Goal: Task Accomplishment & Management: Manage account settings

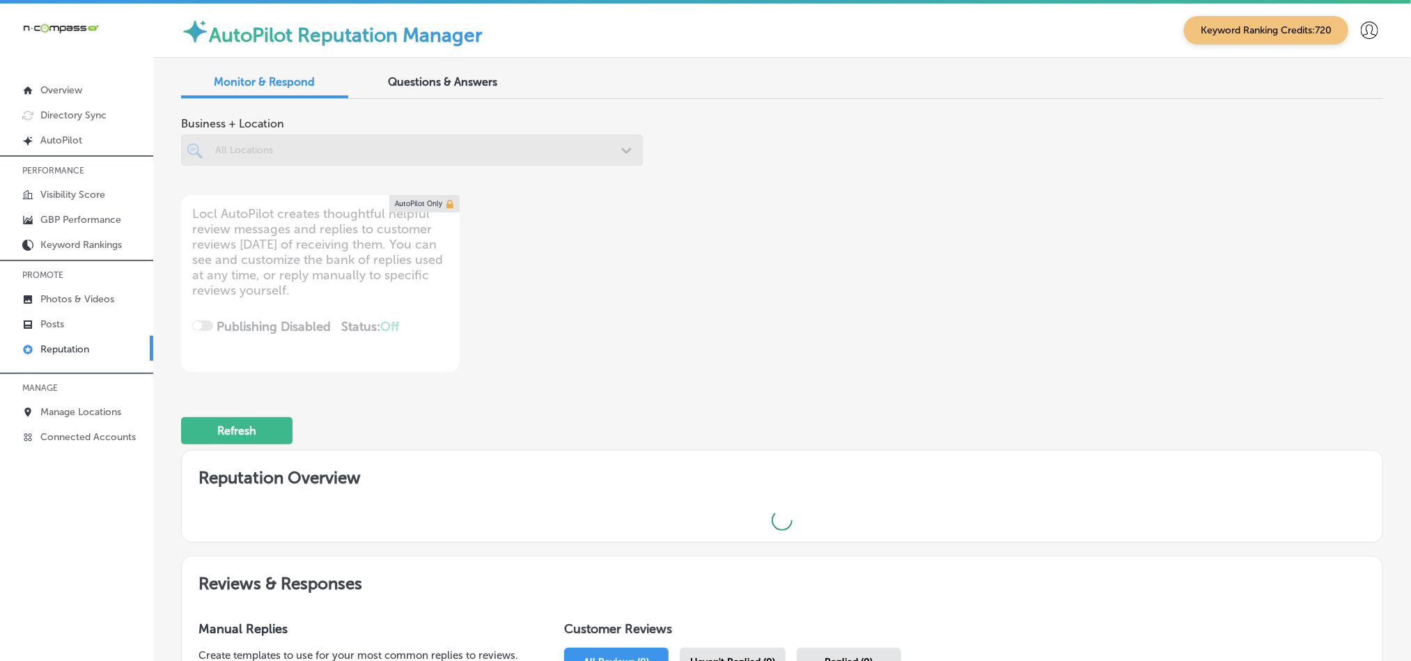
click at [354, 142] on div at bounding box center [412, 149] width 462 height 31
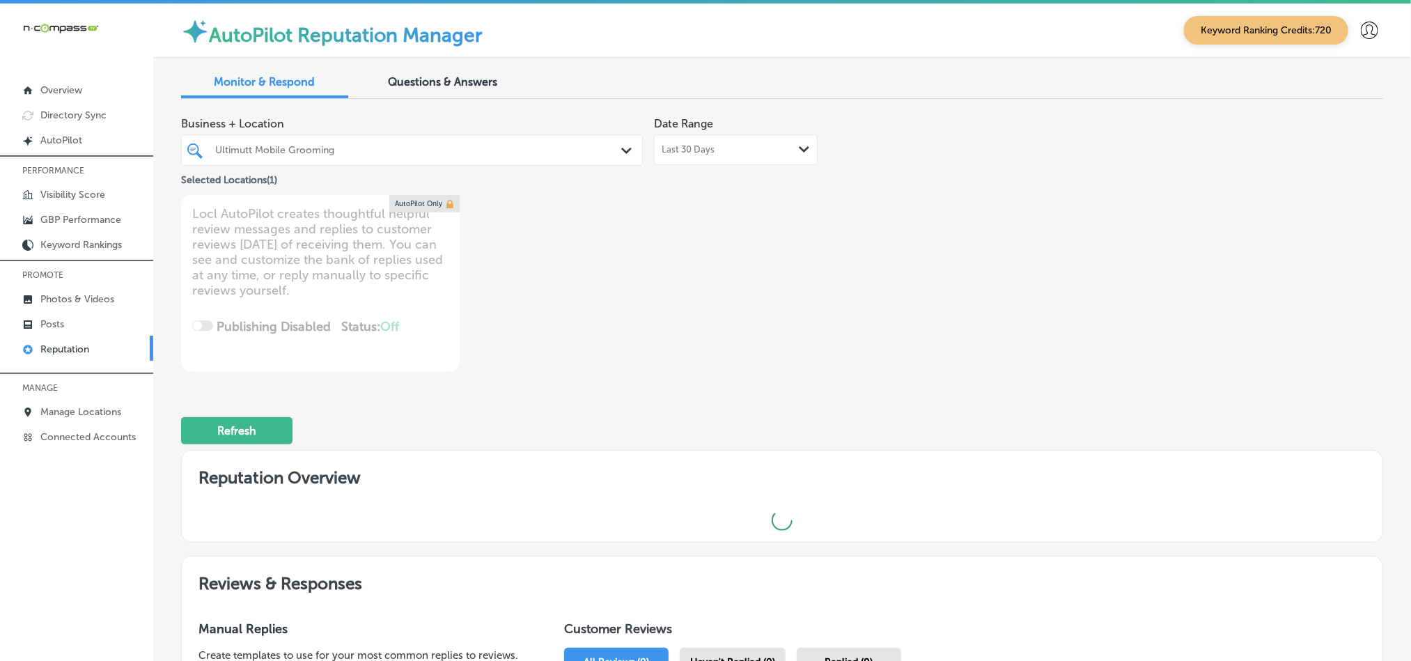
click at [595, 153] on div "Ultimutt Mobile Grooming" at bounding box center [418, 150] width 407 height 12
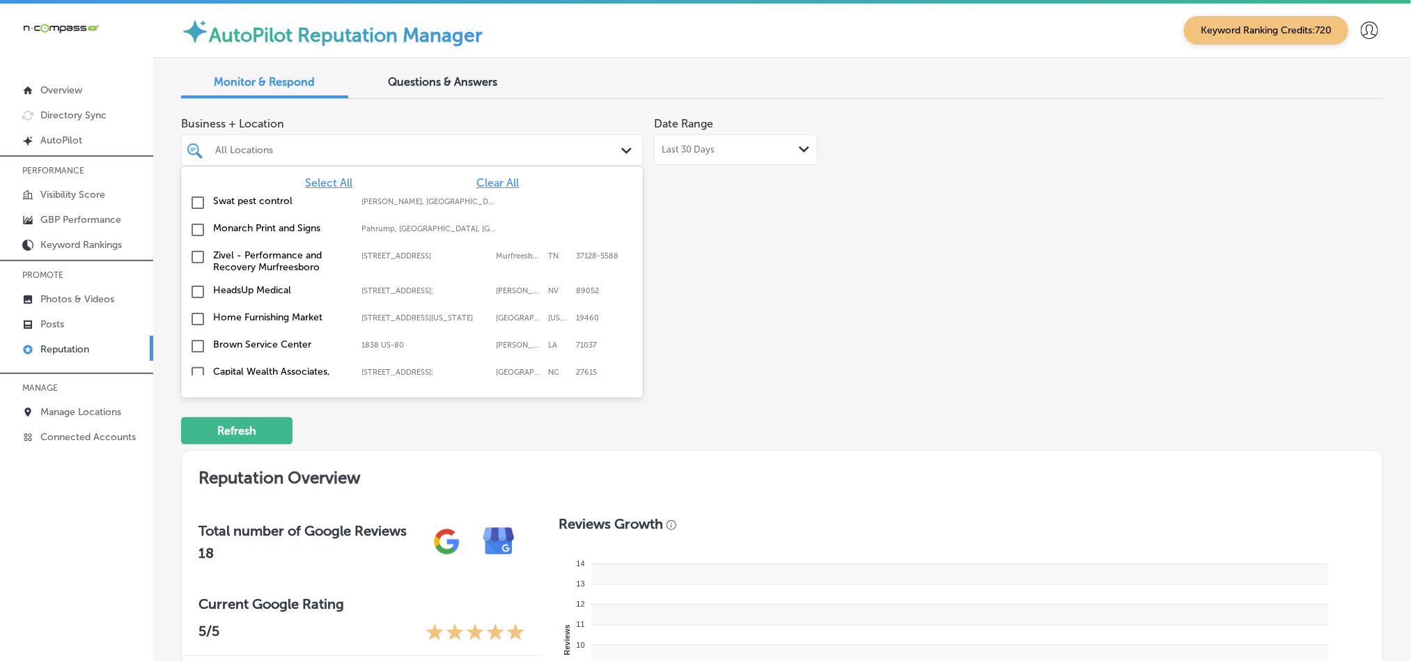
click at [462, 150] on div "All Locations" at bounding box center [418, 150] width 407 height 12
type textarea "x"
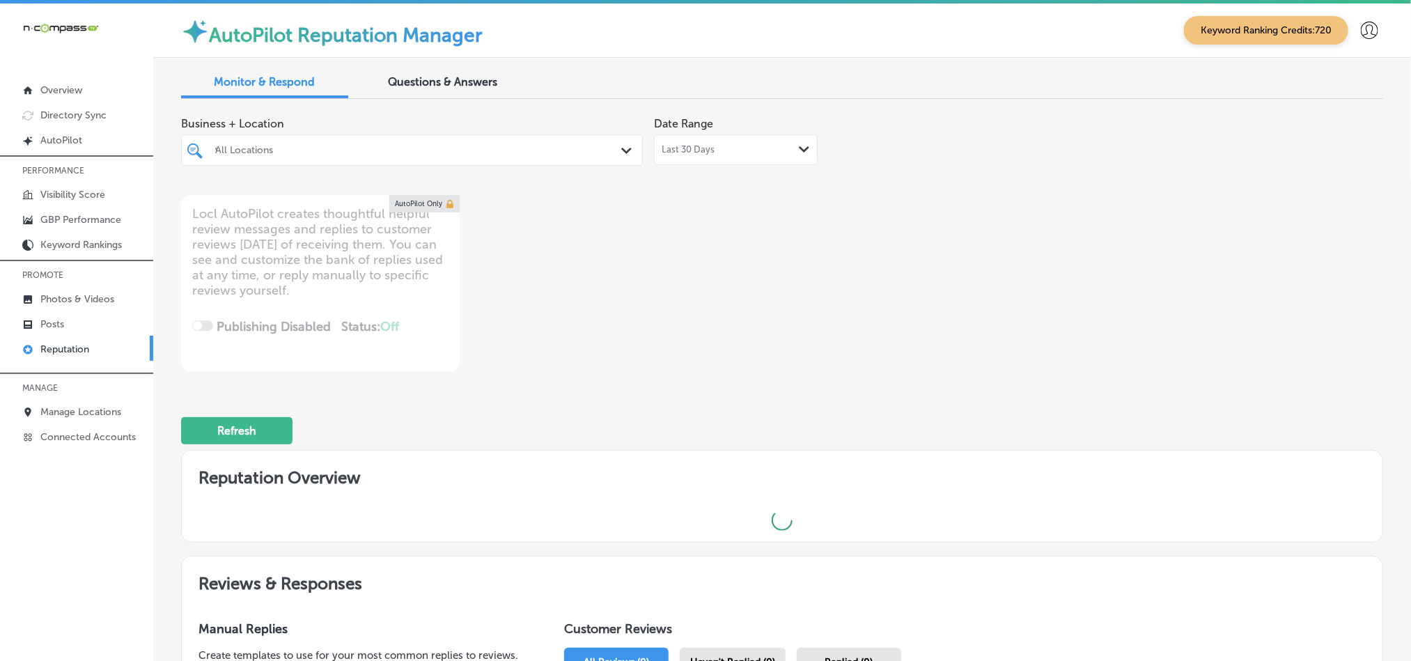
type input "thri"
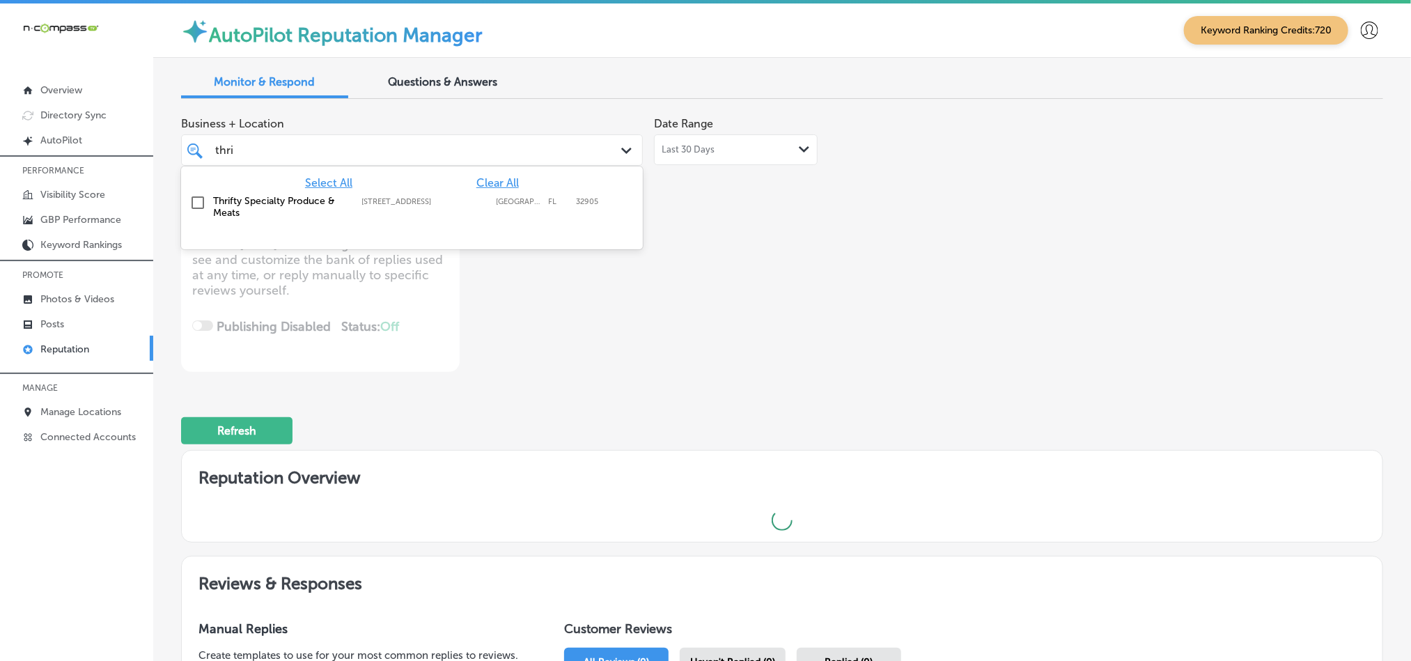
type textarea "x"
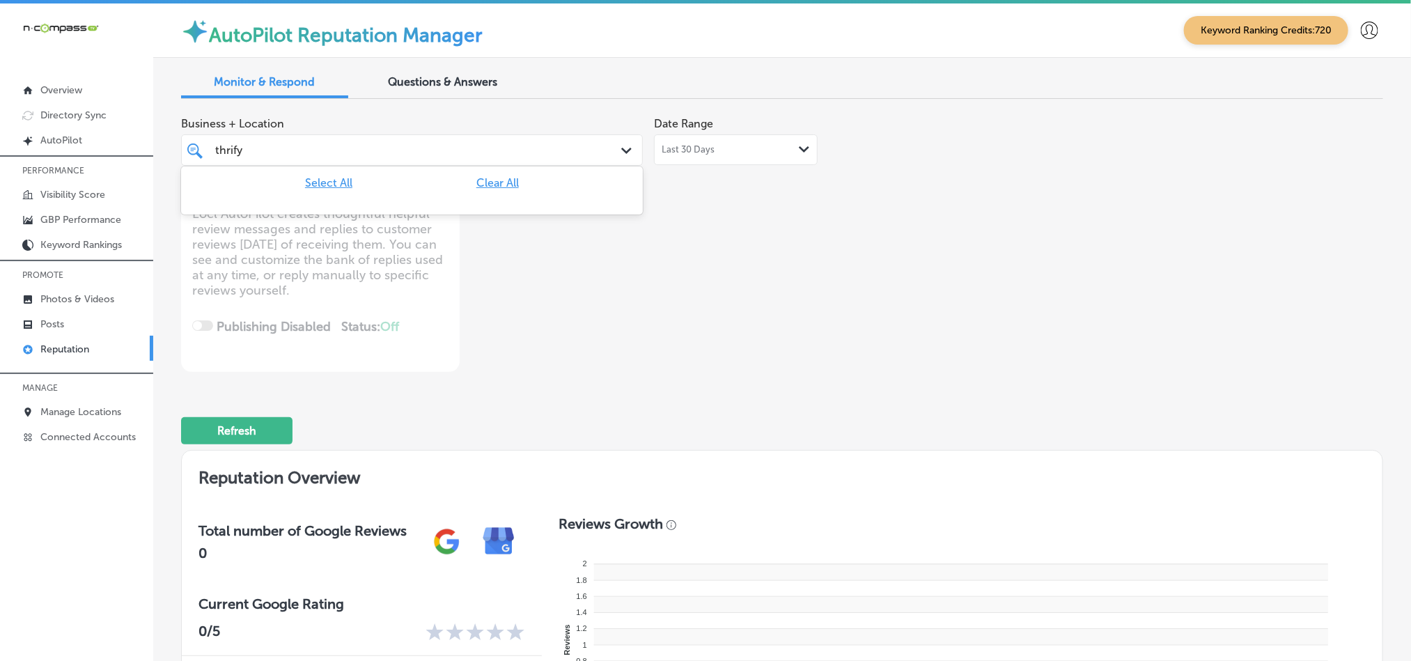
type input "thrif"
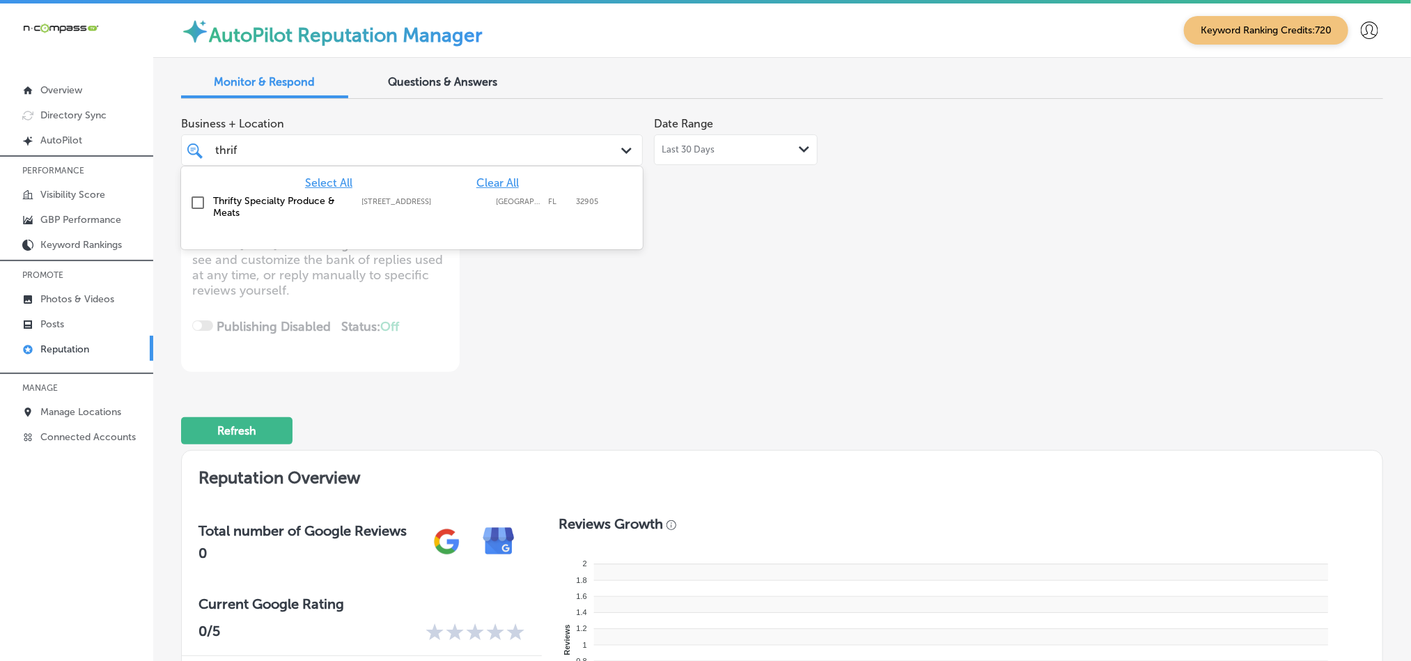
click at [195, 203] on input "checkbox" at bounding box center [197, 202] width 17 height 17
type textarea "x"
type input "thrif"
click at [852, 370] on div "Business + Location option [STREET_ADDRESS]. option [STREET_ADDRESS]. 2 results…" at bounding box center [782, 597] width 1202 height 974
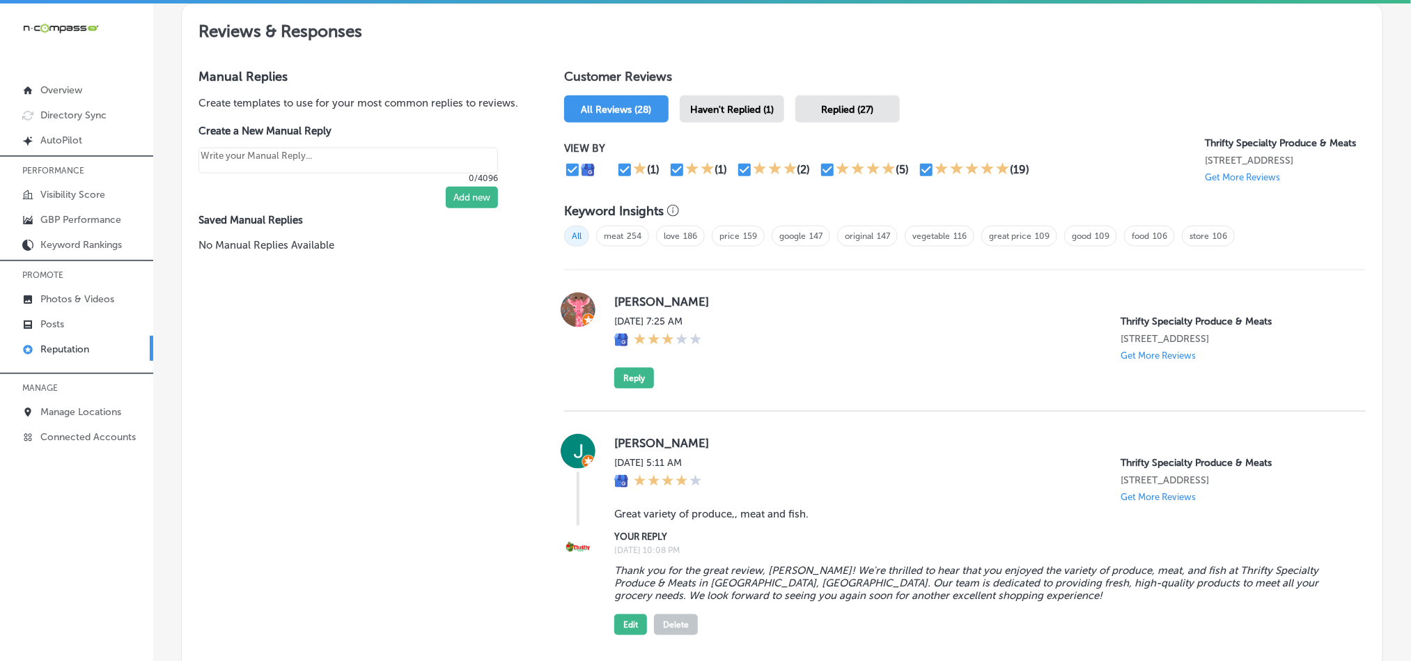
scroll to position [790, 0]
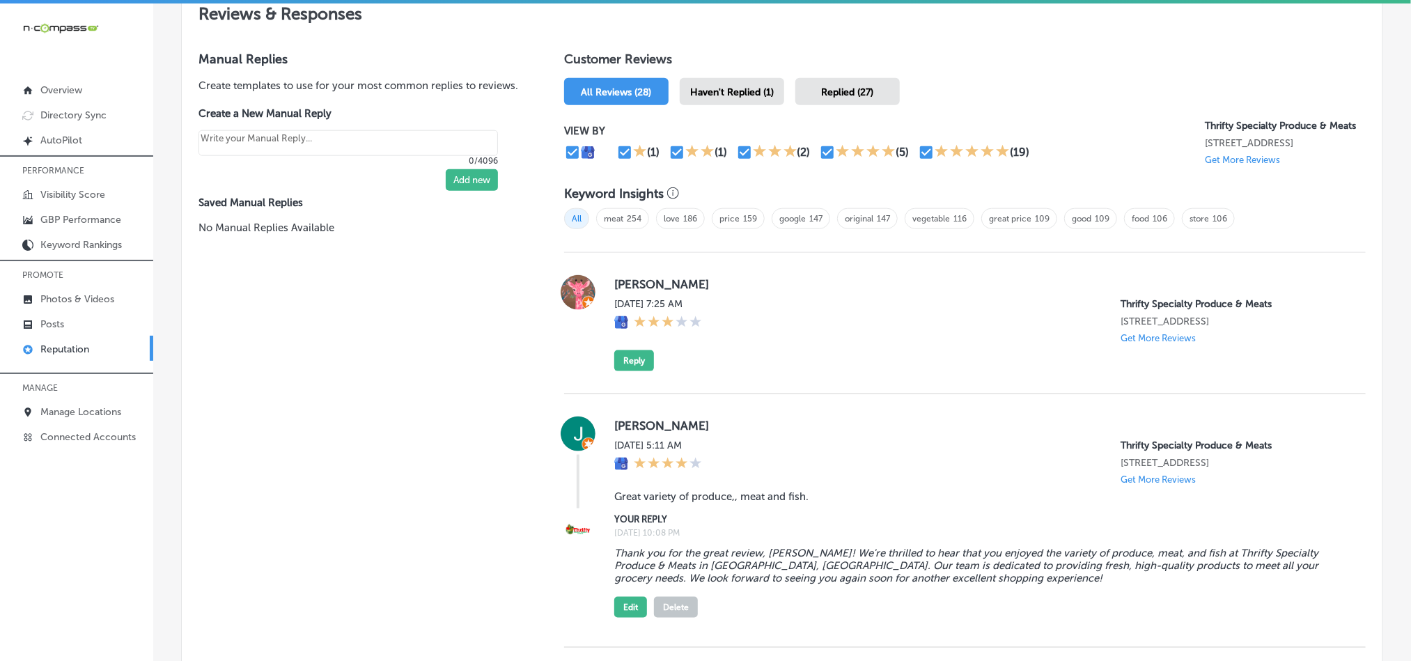
click at [731, 86] on span "Haven't Replied (1)" at bounding box center [732, 92] width 84 height 12
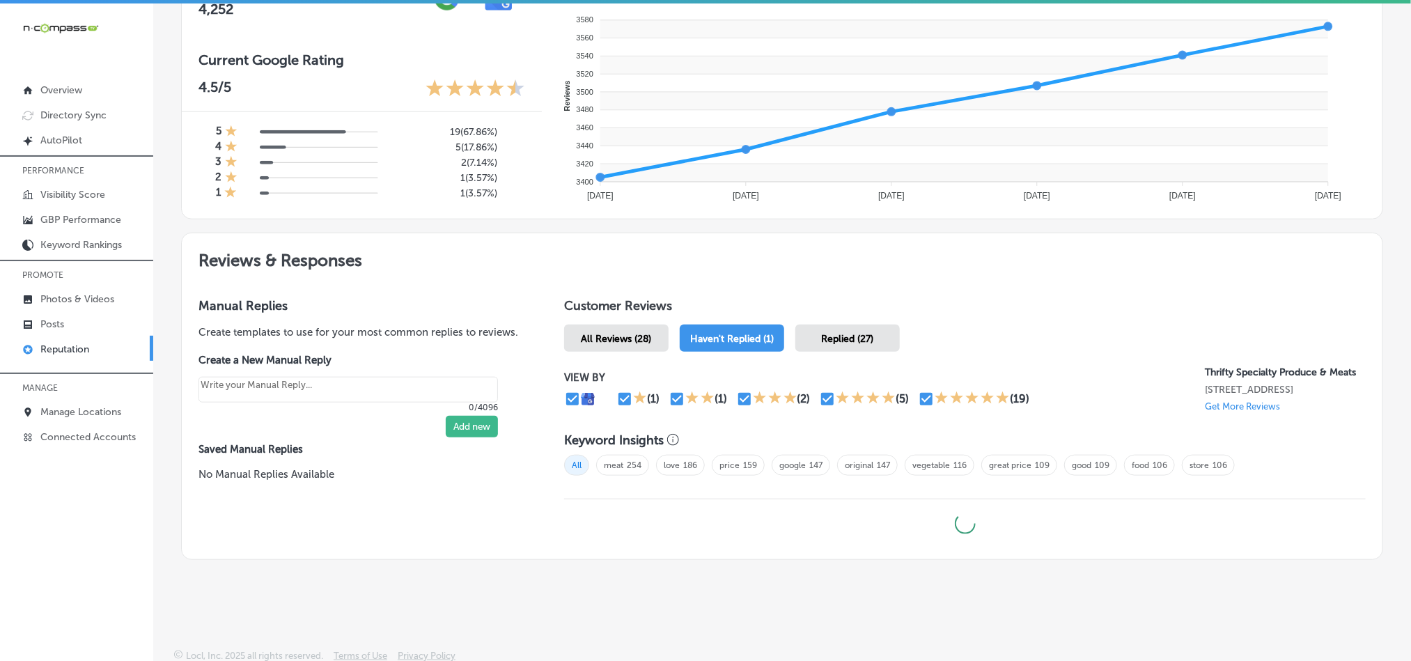
type textarea "x"
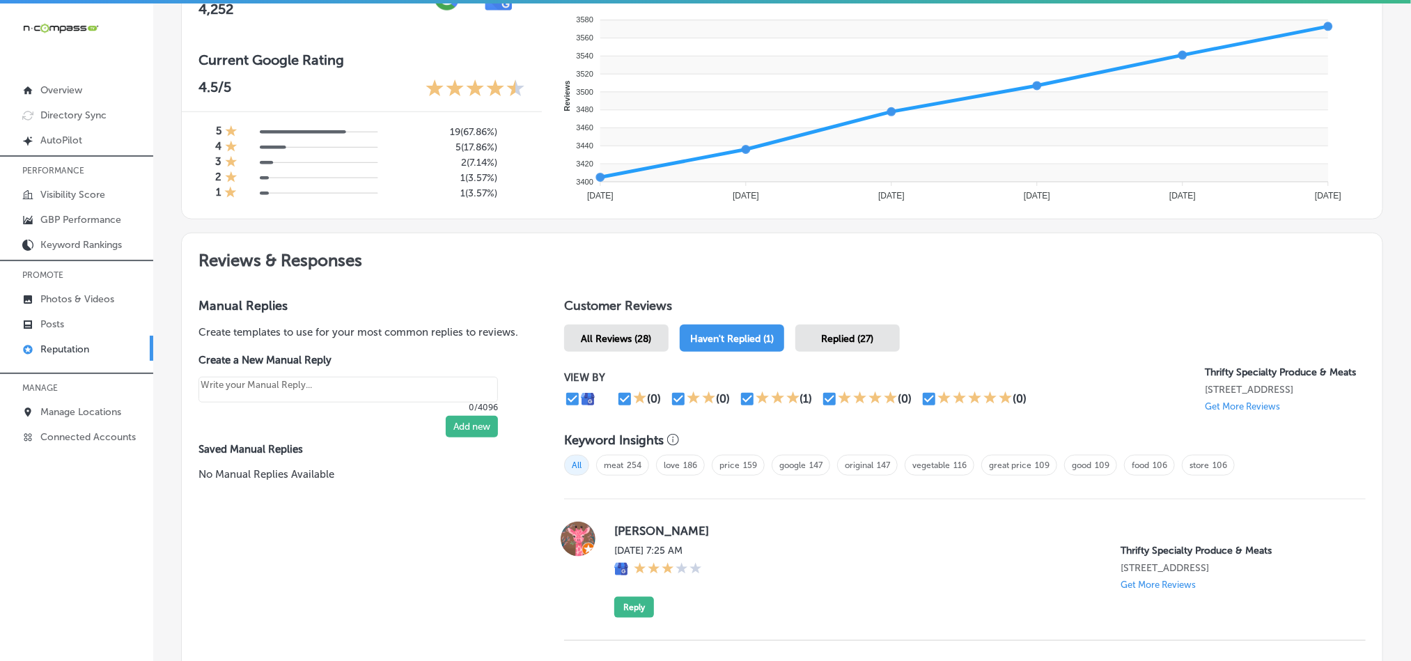
scroll to position [665, 0]
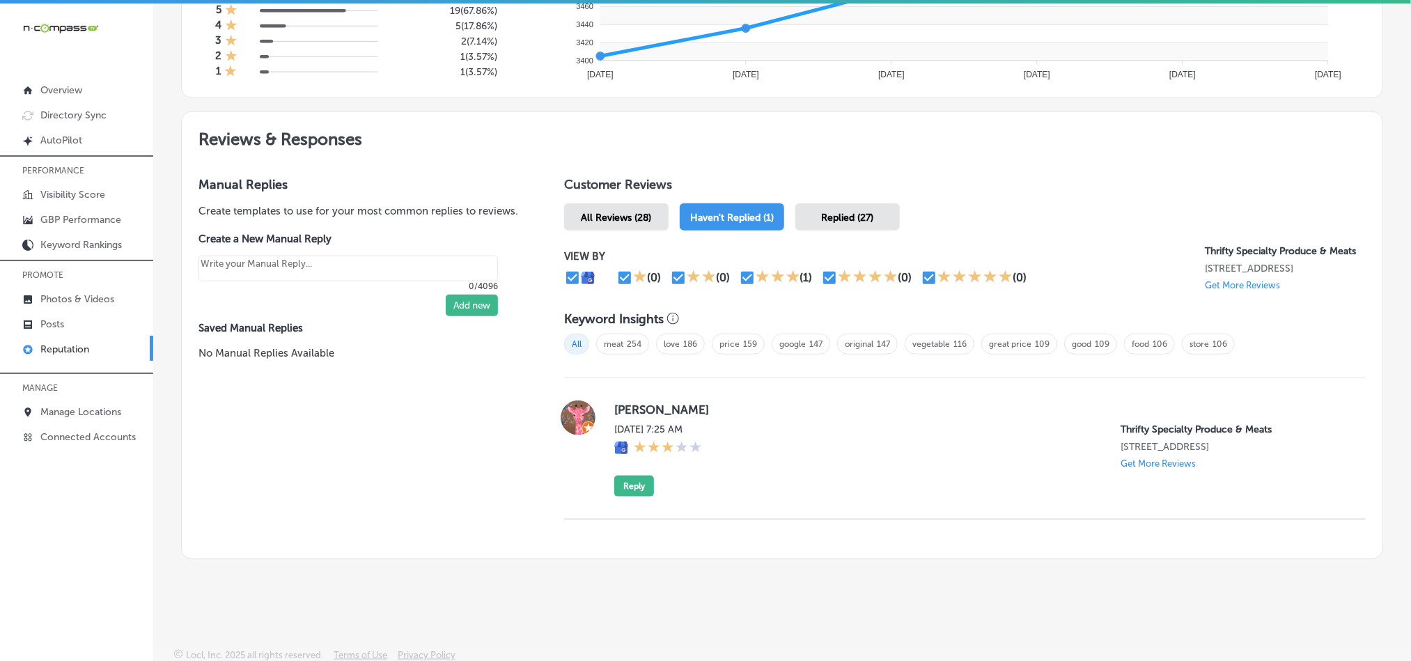
drag, startPoint x: 742, startPoint y: 410, endPoint x: 598, endPoint y: 409, distance: 144.2
click at [598, 409] on div "Yuvelsys [PERSON_NAME] [DATE] 7:25 AM Thrifty Specialty Produce & Meats [STREET…" at bounding box center [965, 448] width 802 height 96
copy div "[PERSON_NAME]"
